Goal: Task Accomplishment & Management: Use online tool/utility

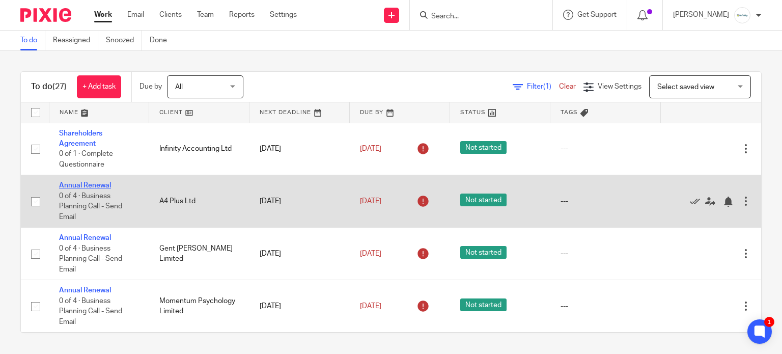
click at [77, 183] on link "Annual Renewal" at bounding box center [85, 185] width 52 height 7
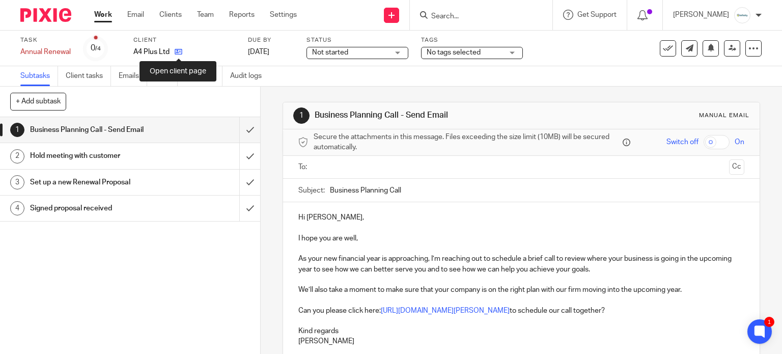
click at [181, 52] on icon at bounding box center [179, 52] width 8 height 8
click at [177, 54] on icon at bounding box center [179, 52] width 8 height 8
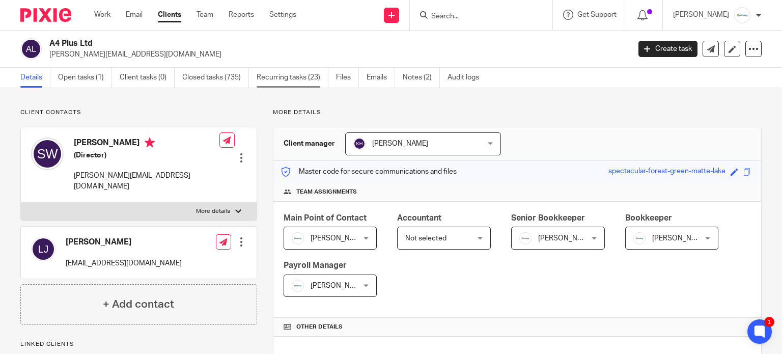
click at [297, 75] on link "Recurring tasks (23)" at bounding box center [293, 78] width 72 height 20
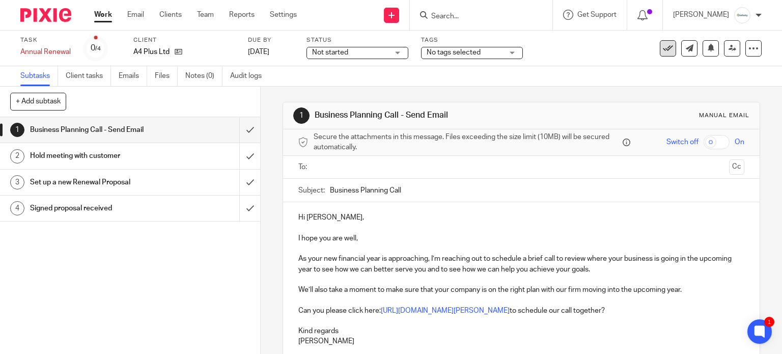
click at [663, 50] on icon at bounding box center [668, 48] width 10 height 10
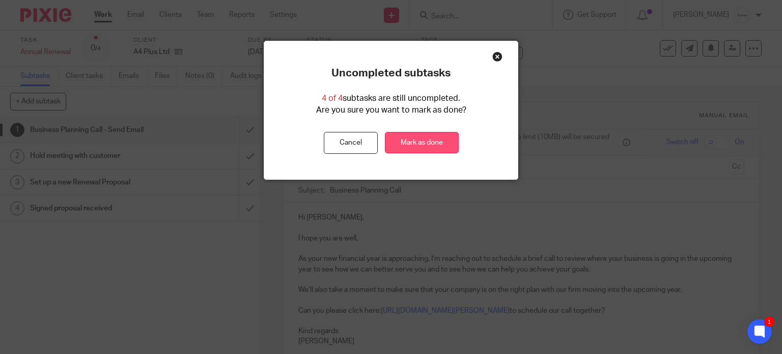
click at [417, 146] on link "Mark as done" at bounding box center [422, 143] width 74 height 22
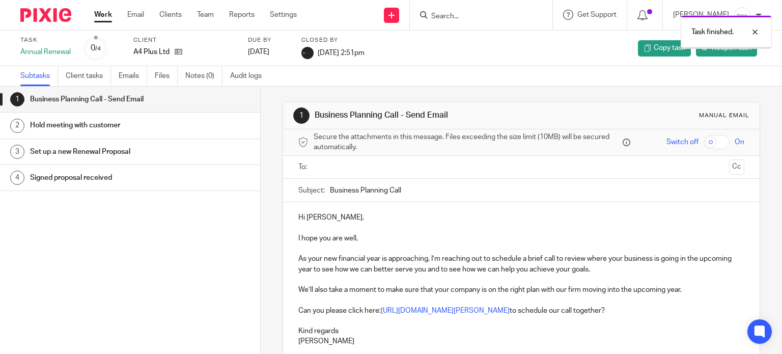
click at [104, 15] on link "Work" at bounding box center [103, 15] width 18 height 10
